Goal: Task Accomplishment & Management: Complete application form

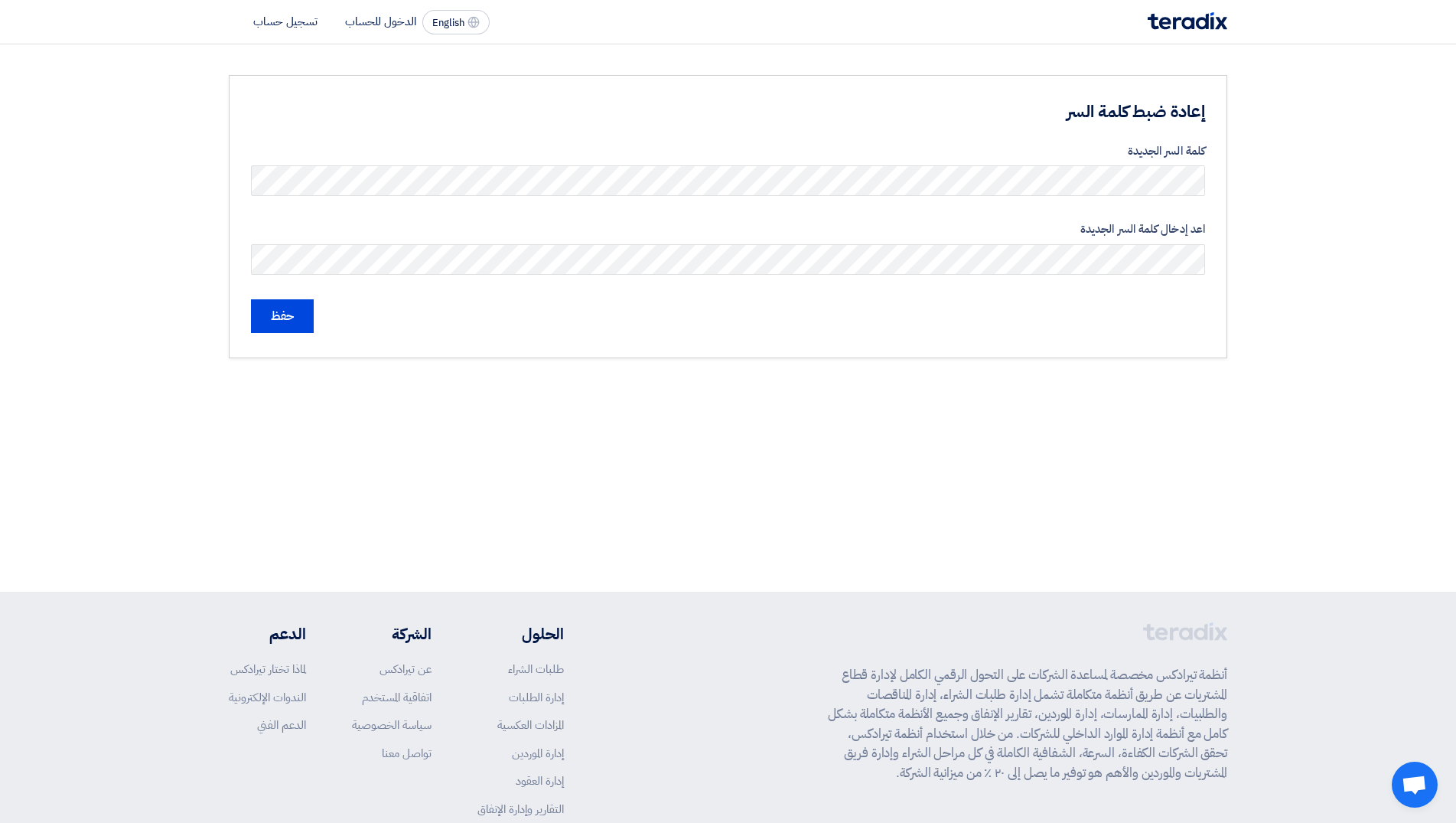
click at [1180, 28] on img at bounding box center [1188, 21] width 80 height 18
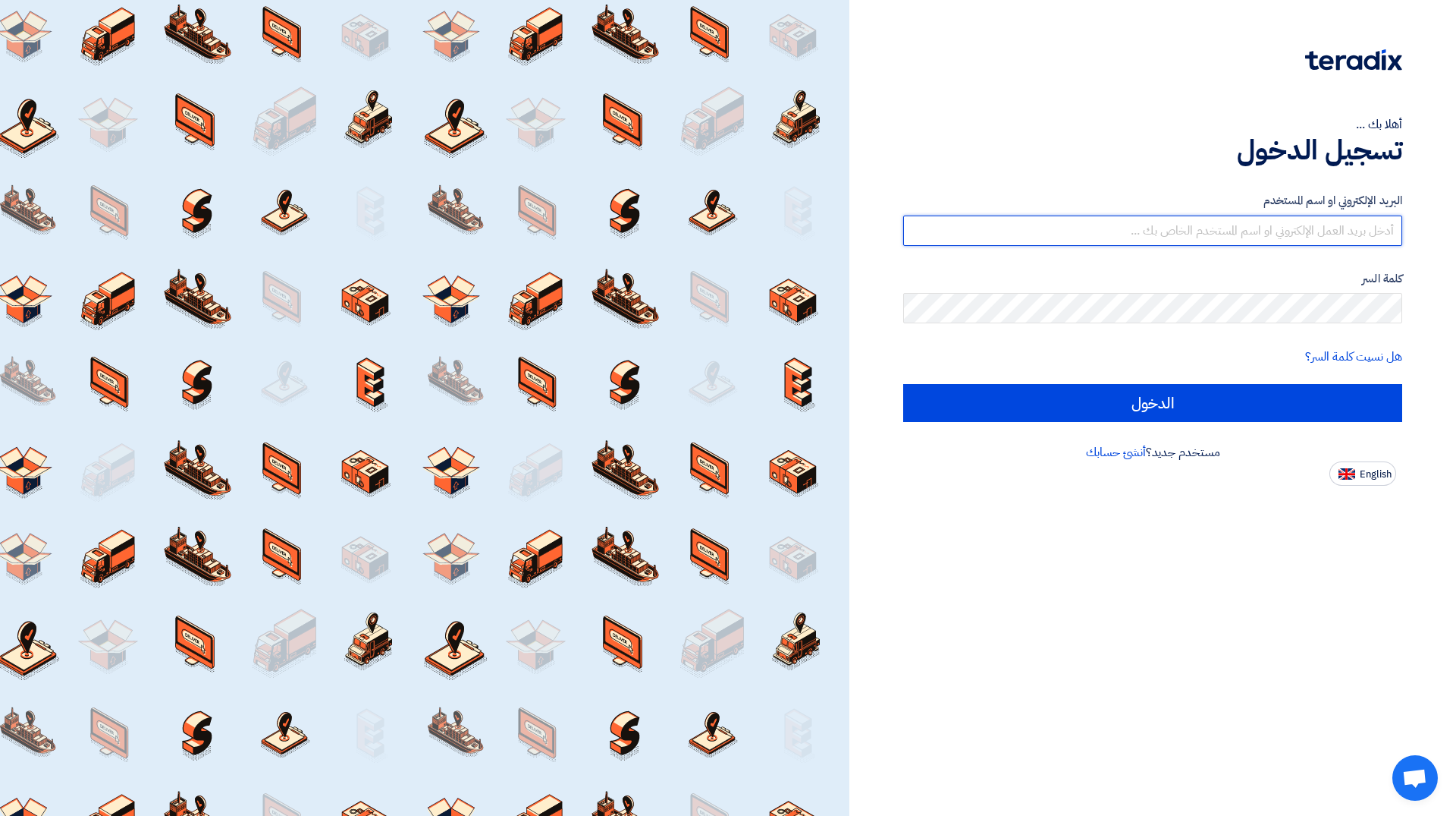
click at [1288, 233] on input "text" at bounding box center [1153, 231] width 499 height 31
paste input "[EMAIL_ADDRESS][DOMAIN_NAME]"
type input "[EMAIL_ADDRESS][DOMAIN_NAME]"
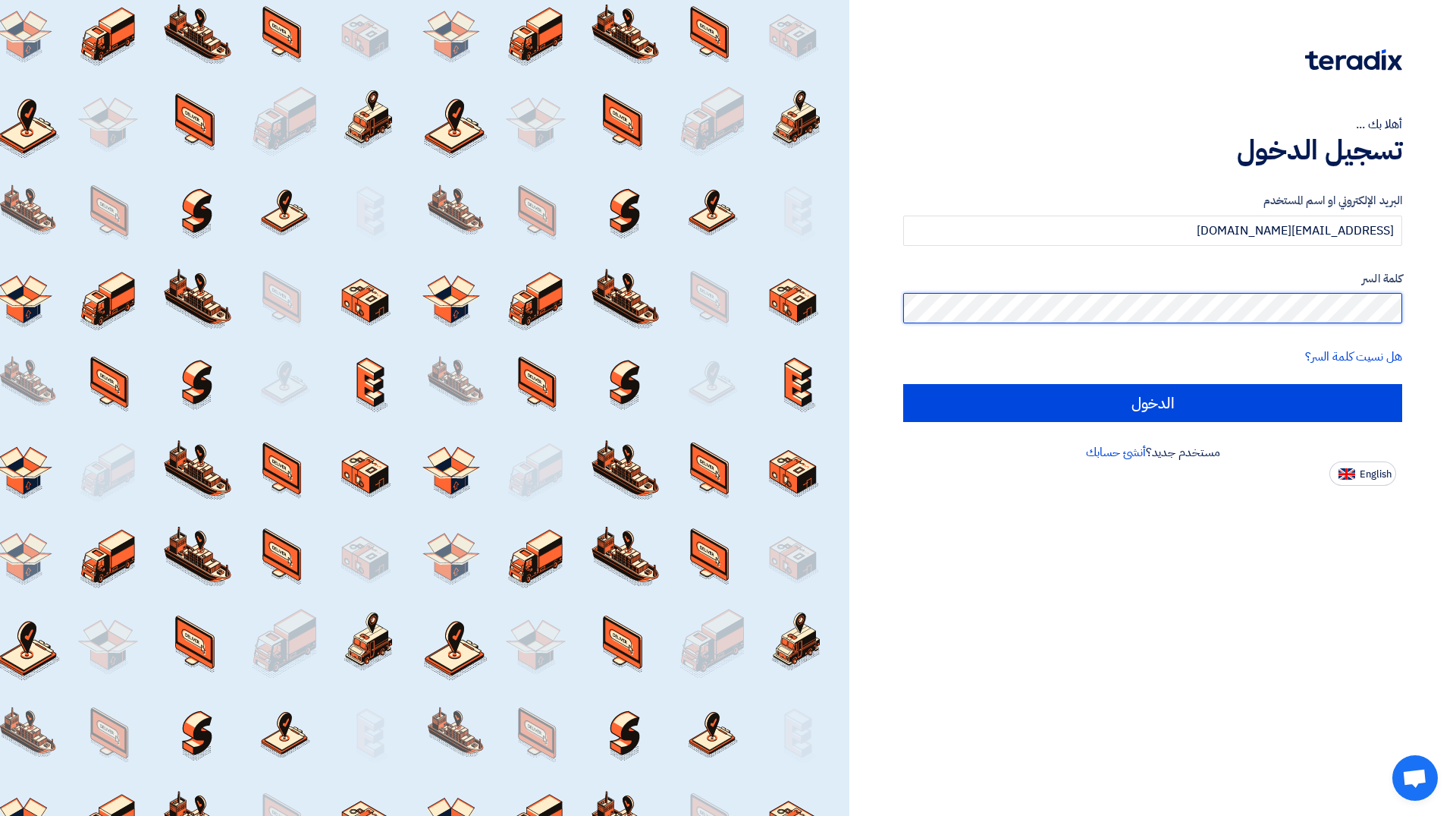
click at [903, 384] on input "الدخول" at bounding box center [1153, 403] width 499 height 37
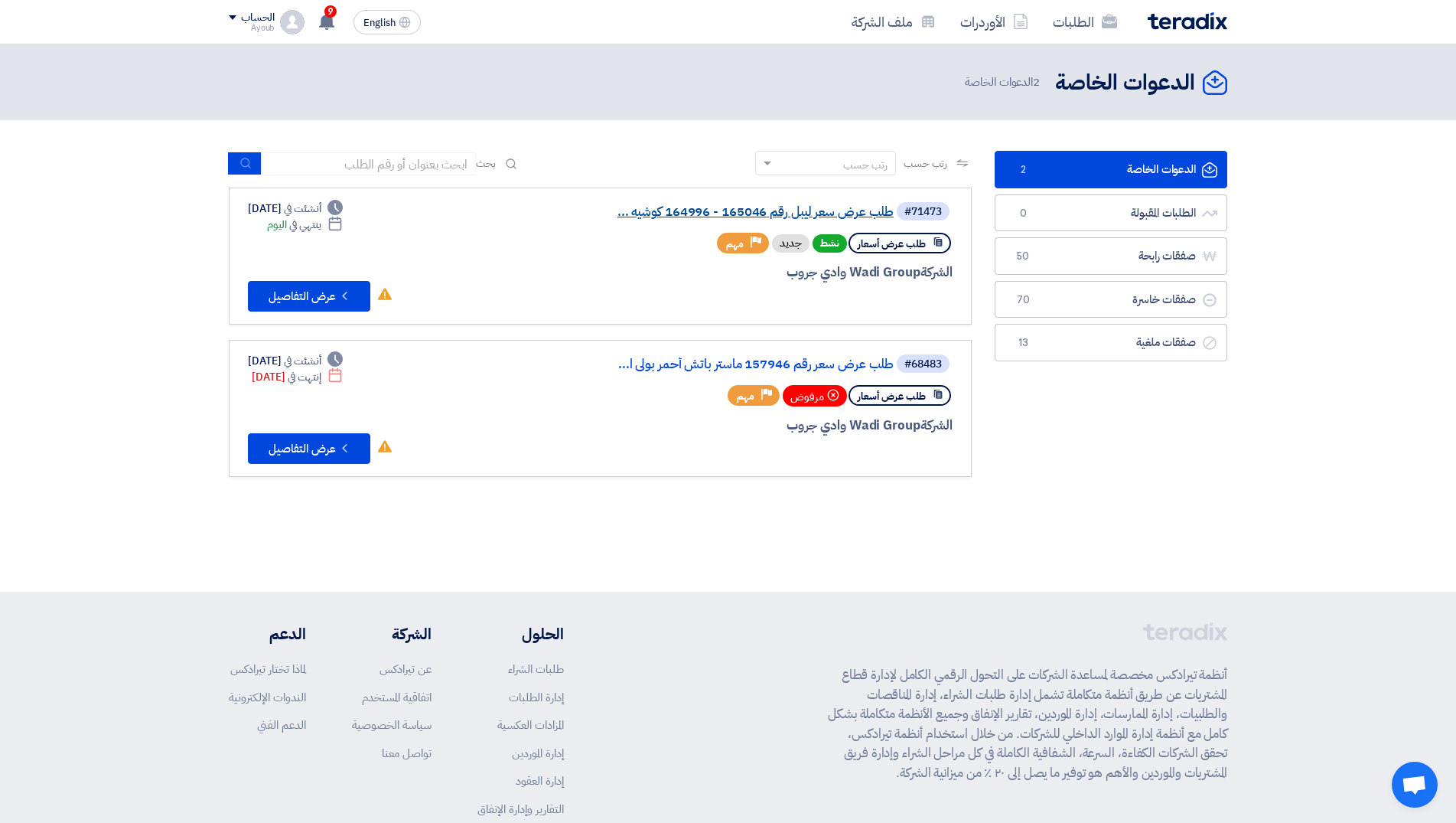
click at [767, 213] on link "طلب عرض سعر ليبل رقم 165046 - 164996 كوشيه ..." at bounding box center [740, 212] width 306 height 14
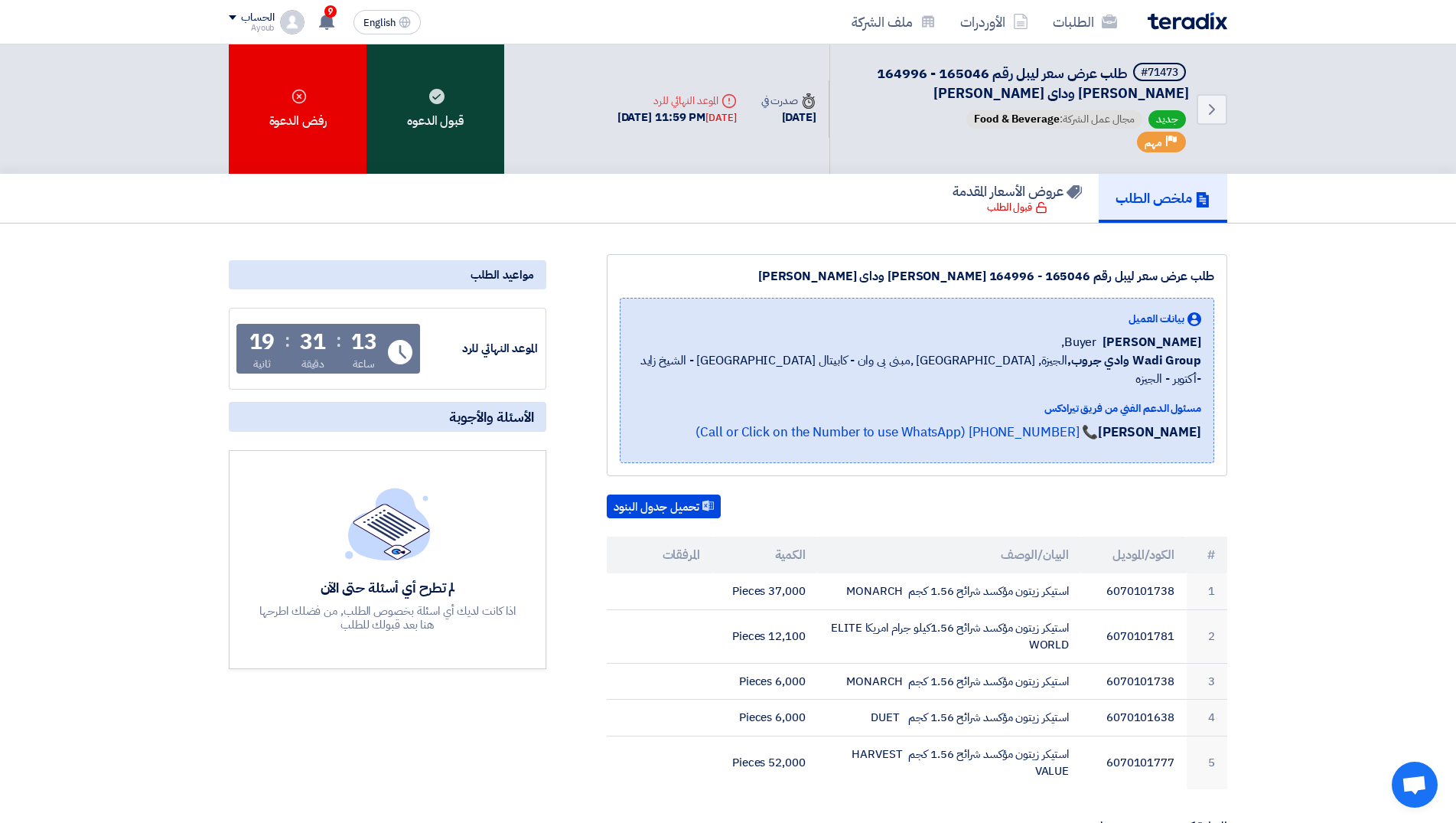
click at [445, 128] on div "قبول الدعوه" at bounding box center [435, 109] width 138 height 129
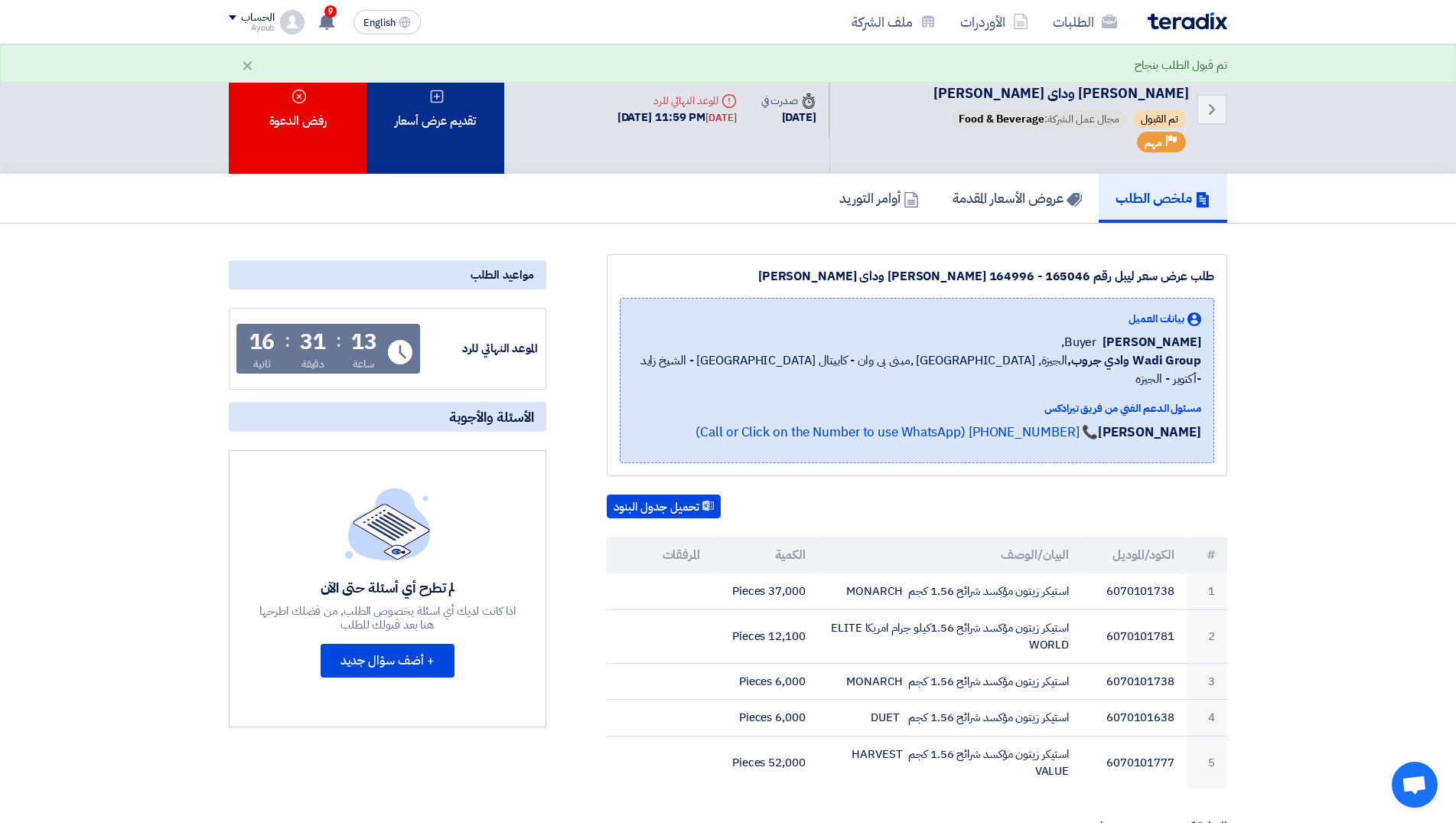
click at [481, 143] on div "تقديم عرض أسعار" at bounding box center [435, 109] width 138 height 129
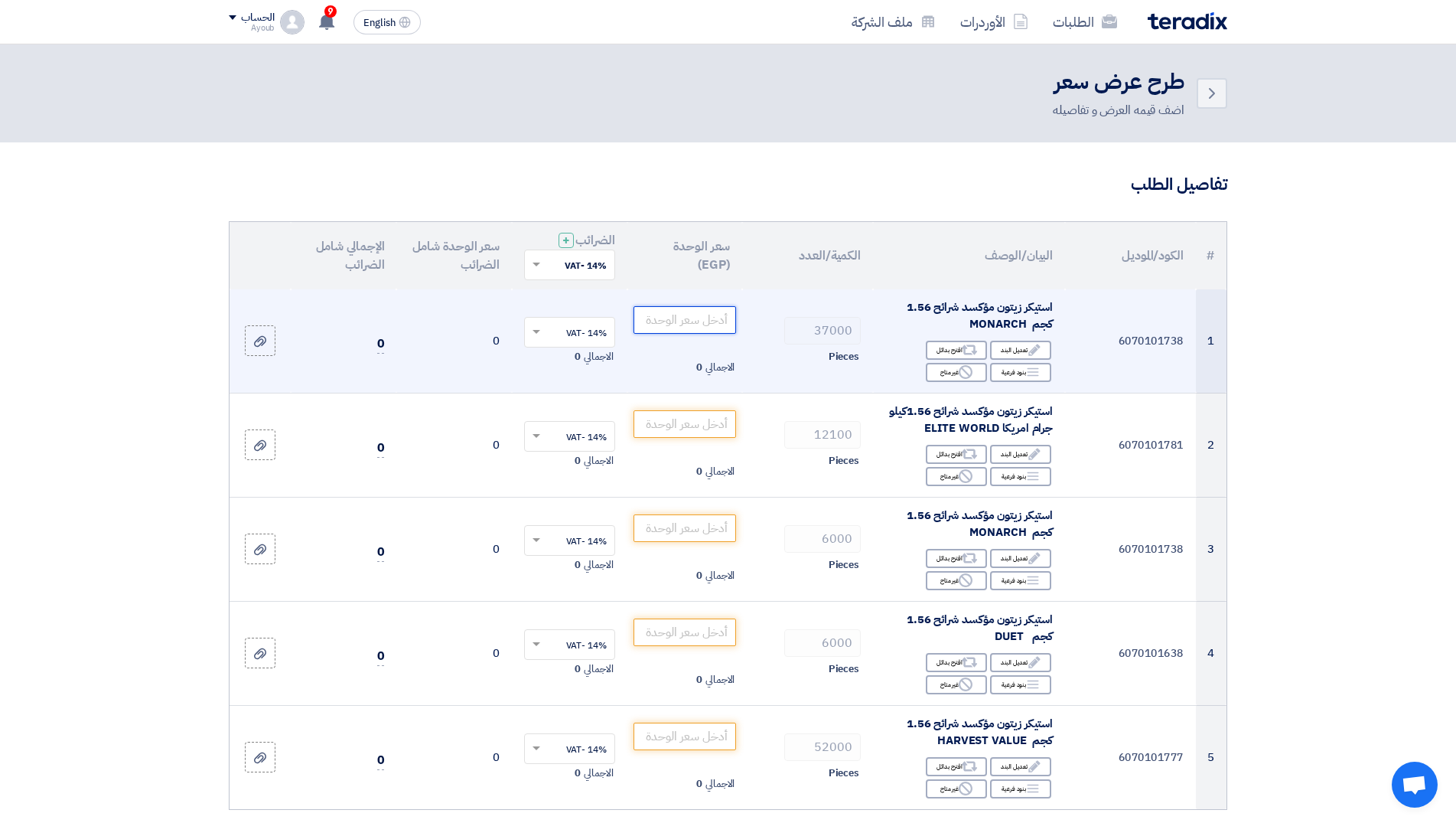
click at [713, 318] on input "number" at bounding box center [686, 320] width 103 height 28
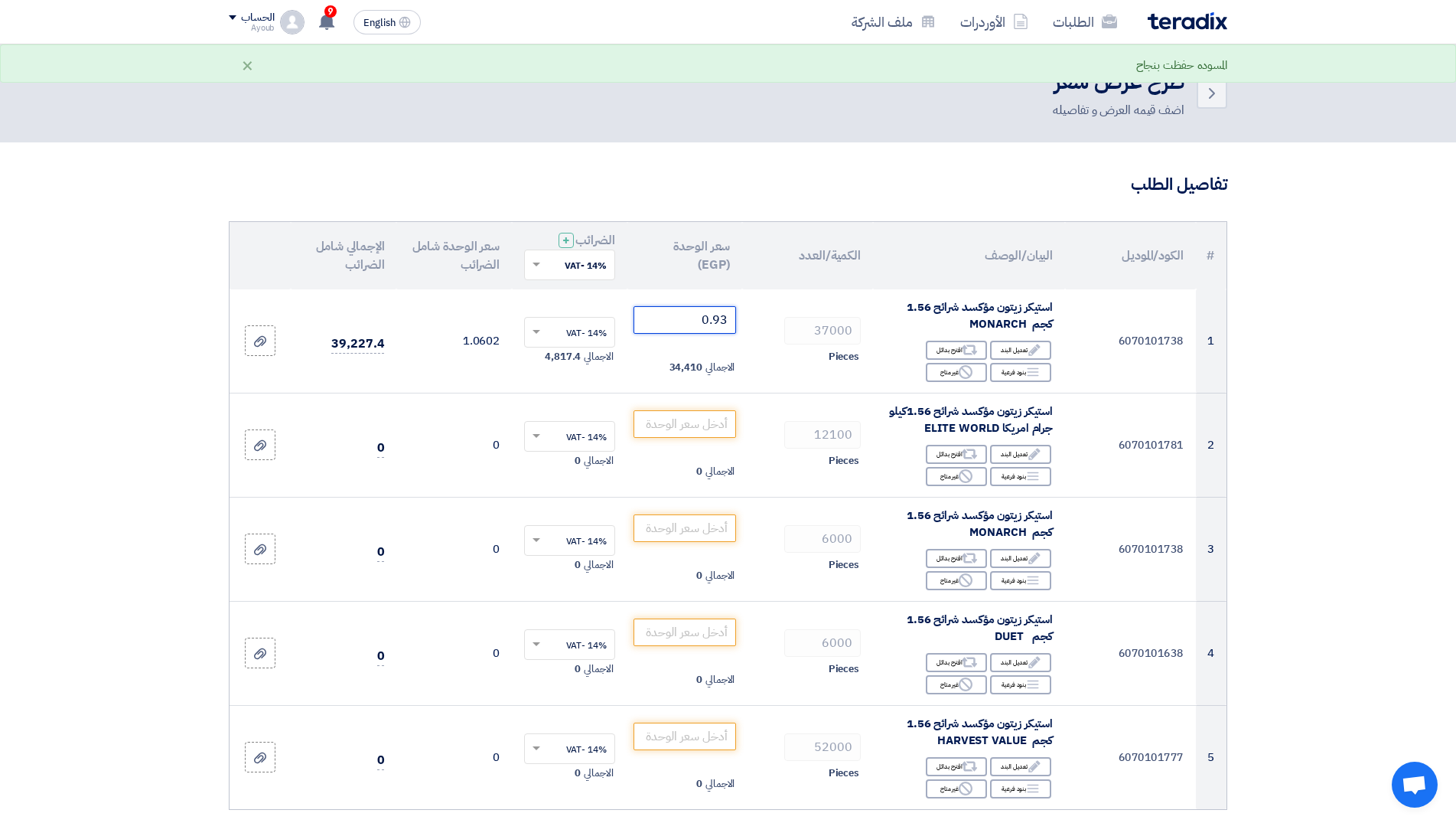
type input "0.93"
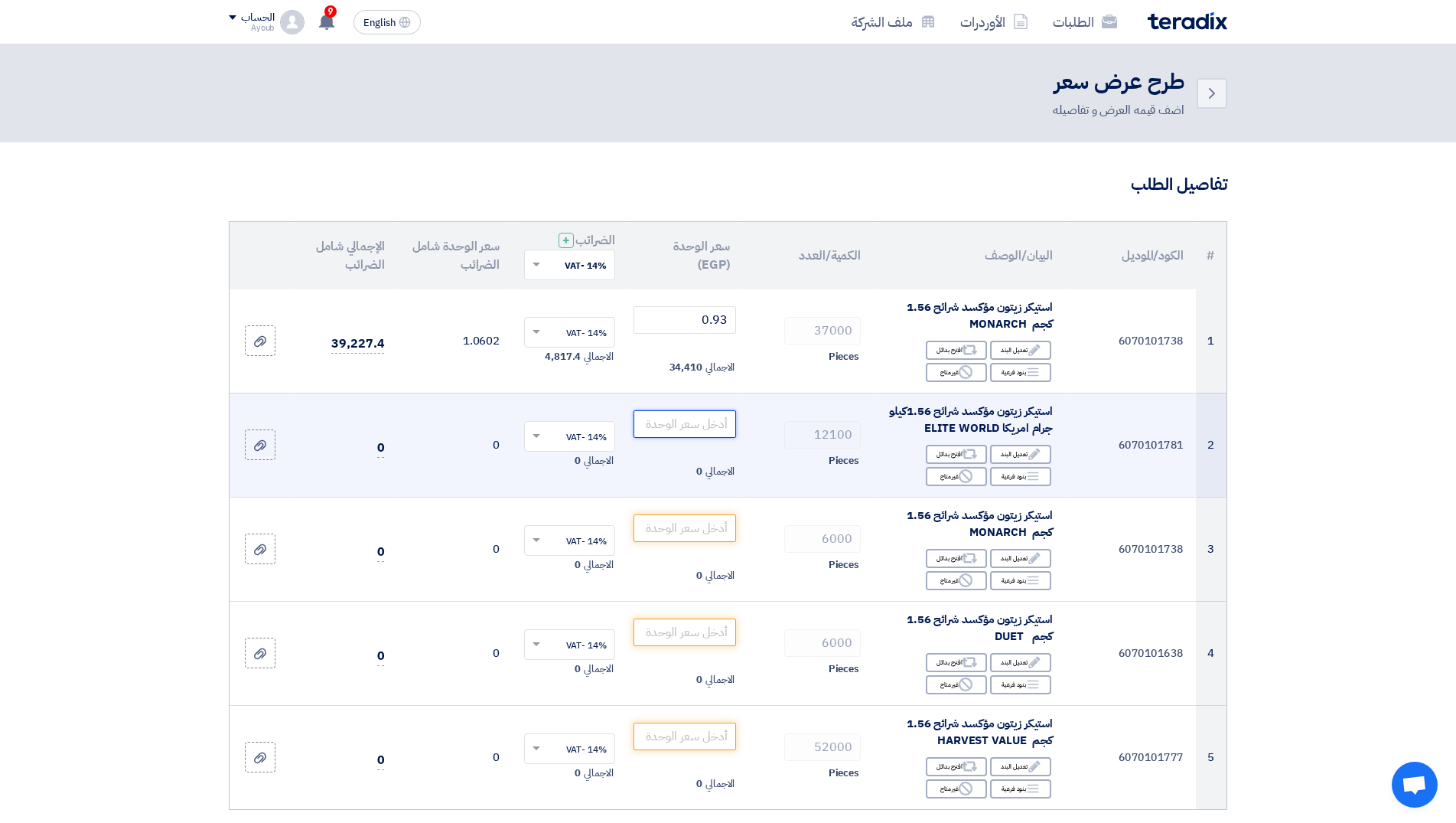
click at [707, 428] on input "number" at bounding box center [686, 424] width 103 height 28
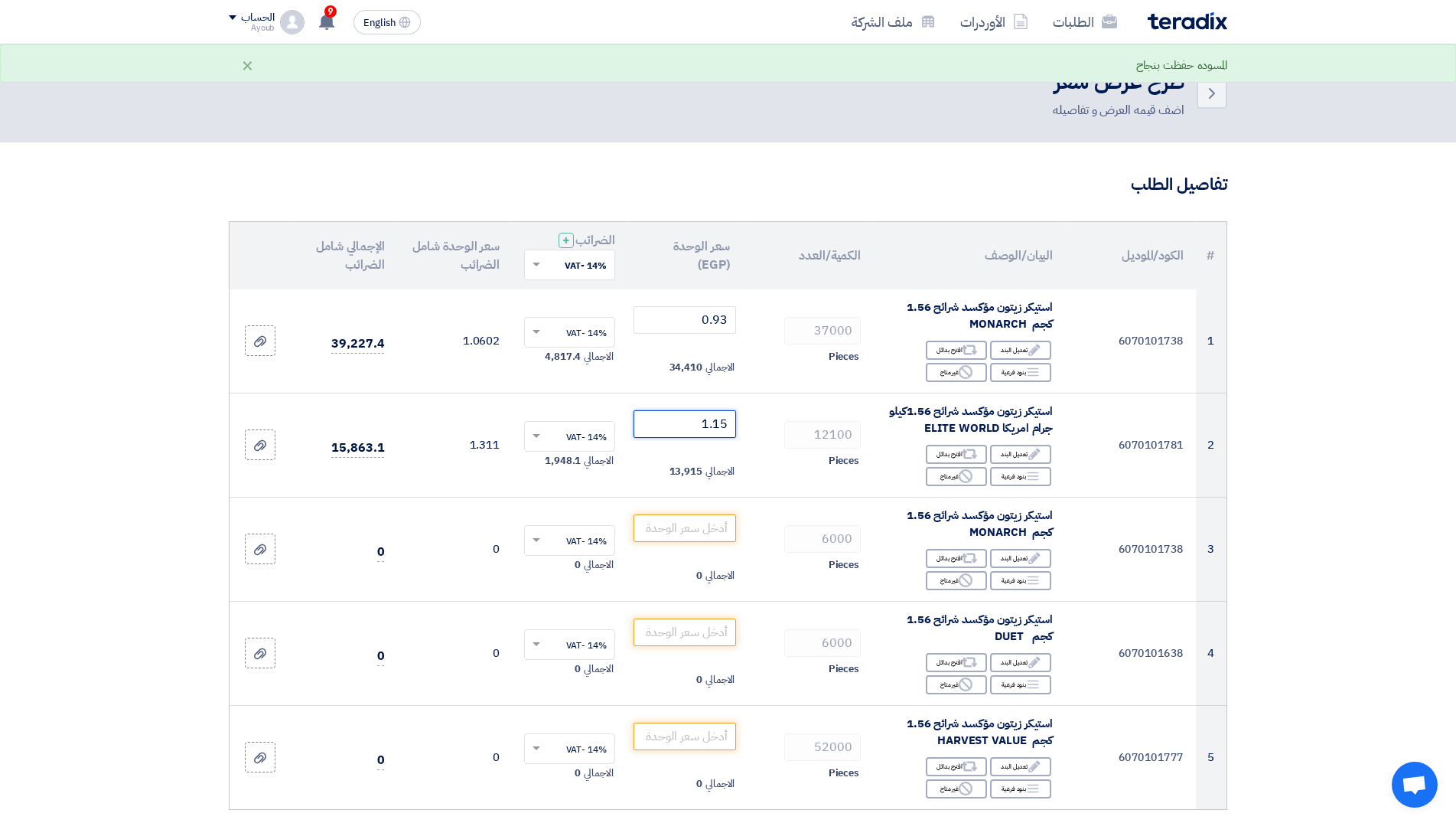
type input "1.15"
